Goal: Navigation & Orientation: Find specific page/section

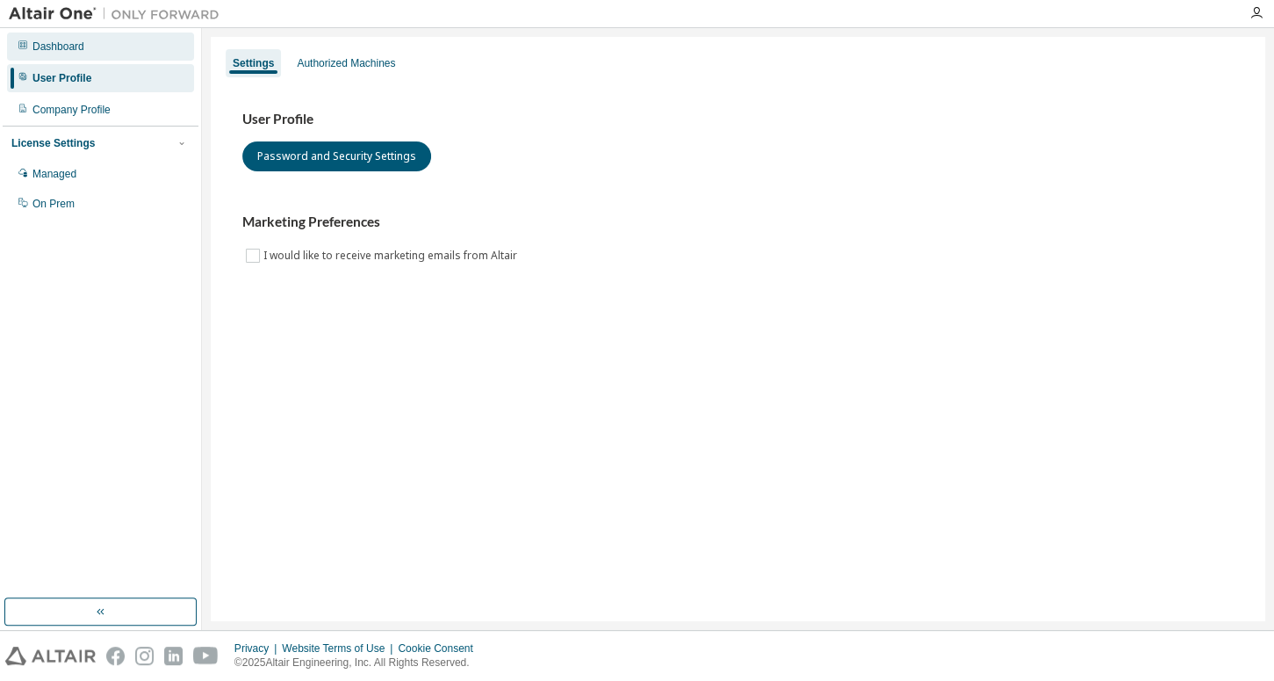
click at [119, 52] on div "Dashboard" at bounding box center [100, 46] width 187 height 28
